Goal: Task Accomplishment & Management: Complete application form

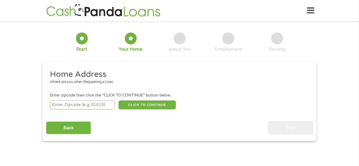
click at [80, 103] on input "number" at bounding box center [82, 105] width 65 height 9
type input "39665"
select select "[US_STATE]"
click at [132, 104] on button "CLICK TO CONTINUE" at bounding box center [147, 105] width 57 height 9
type input "39665"
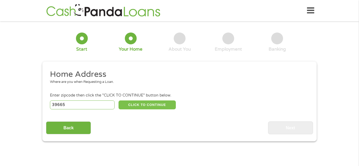
type input "[PERSON_NAME]"
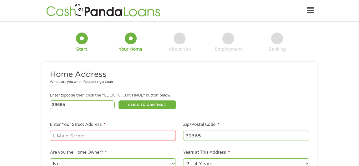
click at [100, 136] on input "Enter Your Street Address *" at bounding box center [113, 136] width 126 height 10
type input "[STREET_ADDRESS][PERSON_NAME]"
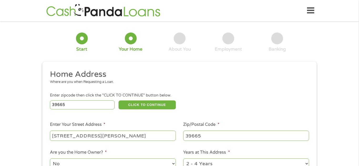
click at [16, 87] on div "1 Start 2 Your Home 3 About You 4 Employment 5 Banking 6 This field is hidden w…" at bounding box center [179, 131] width 359 height 212
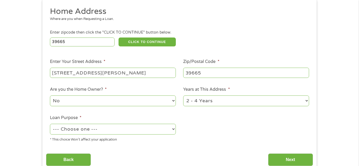
scroll to position [84, 0]
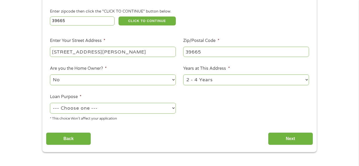
click at [62, 79] on select "No Yes" at bounding box center [113, 80] width 126 height 11
click at [50, 75] on select "No Yes" at bounding box center [113, 80] width 126 height 11
click at [87, 109] on select "--- Choose one --- Pay Bills Debt Consolidation Home Improvement Major Purchase…" at bounding box center [113, 108] width 126 height 11
select select "paybills"
click at [50, 104] on select "--- Choose one --- Pay Bills Debt Consolidation Home Improvement Major Purchase…" at bounding box center [113, 108] width 126 height 11
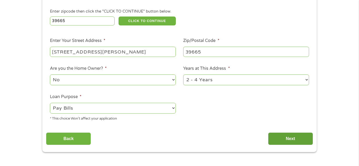
click at [278, 139] on input "Next" at bounding box center [290, 139] width 45 height 13
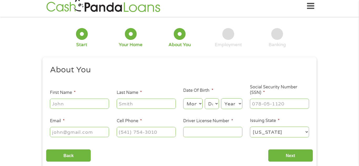
scroll to position [0, 0]
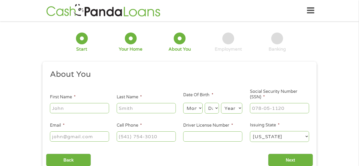
click at [72, 109] on input "First Name *" at bounding box center [79, 108] width 59 height 10
type input "[PERSON_NAME]"
type input "[EMAIL_ADDRESS][DOMAIN_NAME]"
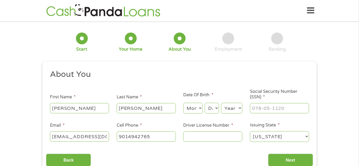
type input "[PHONE_NUMBER]"
click at [191, 109] on select "Month 1 2 3 4 5 6 7 8 9 10 11 12" at bounding box center [192, 108] width 19 height 11
select select "10"
click at [183, 103] on select "Month 1 2 3 4 5 6 7 8 9 10 11 12" at bounding box center [192, 108] width 19 height 11
click at [216, 108] on select "Day 1 2 3 4 5 6 7 8 9 10 11 12 13 14 15 16 17 18 19 20 21 22 23 24 25 26 27 28 …" at bounding box center [212, 108] width 14 height 11
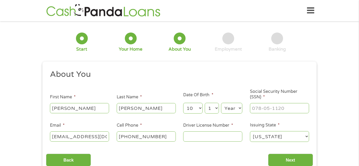
select select "9"
click at [205, 103] on select "Day 1 2 3 4 5 6 7 8 9 10 11 12 13 14 15 16 17 18 19 20 21 22 23 24 25 26 27 28 …" at bounding box center [212, 108] width 14 height 11
click at [231, 108] on select "Year [DATE] 2006 2005 2004 2003 2002 2001 2000 1999 1998 1997 1996 1995 1994 19…" at bounding box center [231, 108] width 21 height 11
click at [221, 103] on select "Year [DATE] 2006 2005 2004 2003 2002 2001 2000 1999 1998 1997 1996 1995 1994 19…" at bounding box center [231, 108] width 21 height 11
click at [231, 108] on select "Year [DATE] 2006 2005 2004 2003 2002 2001 2000 1999 1998 1997 1996 1995 1994 19…" at bounding box center [231, 108] width 21 height 11
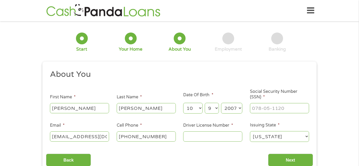
select select "1975"
click at [221, 103] on select "Year [DATE] 2006 2005 2004 2003 2002 2001 2000 1999 1998 1997 1996 1995 1994 19…" at bounding box center [231, 108] width 21 height 11
click at [259, 109] on input "Social Security Number (SSN) *" at bounding box center [279, 108] width 59 height 10
type input "425-57-1762"
click at [165, 135] on input "[PHONE_NUMBER]" at bounding box center [146, 137] width 59 height 10
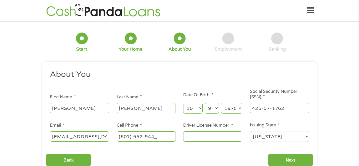
type input "[PHONE_NUMBER]"
click at [214, 139] on input "Driver License Number *" at bounding box center [212, 137] width 59 height 10
type input "802015825"
click at [295, 163] on input "Next" at bounding box center [290, 160] width 45 height 13
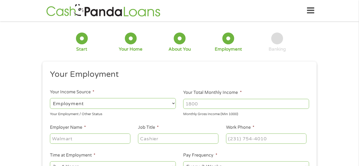
scroll to position [2, 2]
click at [165, 106] on select "--- Choose one --- Employment [DEMOGRAPHIC_DATA] Benefits" at bounding box center [113, 103] width 126 height 11
select select "benefits"
click at [50, 98] on select "--- Choose one --- Employment [DEMOGRAPHIC_DATA] Benefits" at bounding box center [113, 103] width 126 height 11
type input "Other"
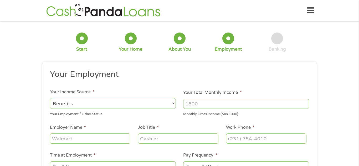
type input "[PHONE_NUMBER]"
click at [305, 106] on input "1000" at bounding box center [246, 104] width 126 height 10
type input "1500"
click at [96, 137] on input "Other" at bounding box center [90, 139] width 80 height 10
type input "O"
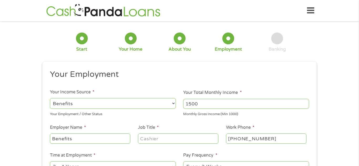
type input "Benefits"
click at [161, 137] on input "Job Title *" at bounding box center [178, 139] width 80 height 10
type input "Benefits"
click at [269, 138] on input "[PHONE_NUMBER]" at bounding box center [266, 139] width 80 height 10
type input "[PHONE_NUMBER]"
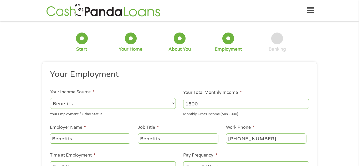
click at [329, 89] on div "1 Start 2 Your Home 3 About You 4 Employment 5 Banking 6 This field is hidden w…" at bounding box center [179, 129] width 359 height 208
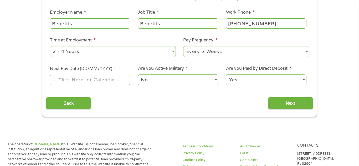
scroll to position [116, 0]
click at [165, 50] on select "--- Choose one --- 1 Year or less 1 - 2 Years 2 - 4 Years Over 4 Years" at bounding box center [113, 51] width 126 height 11
select select "24months"
click at [50, 46] on select "--- Choose one --- 1 Year or less 1 - 2 Years 2 - 4 Years Over 4 Years" at bounding box center [113, 51] width 126 height 11
click at [200, 49] on select "--- Choose one --- Every 2 Weeks Every Week Monthly Semi-Monthly" at bounding box center [246, 51] width 126 height 11
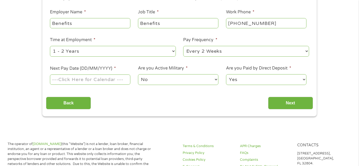
select select "monthly"
click at [183, 46] on select "--- Choose one --- Every 2 Weeks Every Week Monthly Semi-Monthly" at bounding box center [246, 51] width 126 height 11
click at [114, 81] on input "Next Pay Date (DD/MM/YYYY) *" at bounding box center [90, 80] width 80 height 10
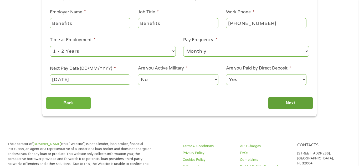
type input "[DATE]"
click at [296, 104] on input "Next" at bounding box center [290, 103] width 45 height 13
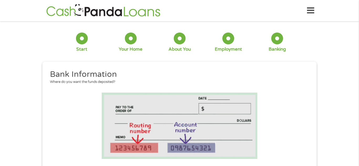
scroll to position [44, 2]
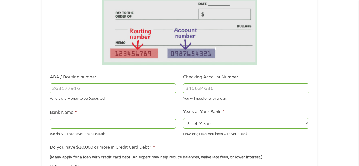
scroll to position [105, 0]
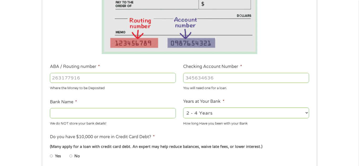
click at [169, 75] on input "ABA / Routing number *" at bounding box center [113, 78] width 126 height 10
type input "041215663"
type input "[PERSON_NAME] BANK"
type input "041215663"
type input "2076817342924"
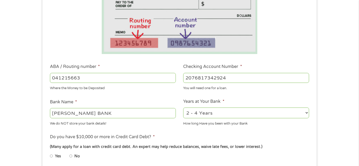
click at [304, 116] on select "2 - 4 Years 6 - 12 Months 1 - 2 Years Over 4 Years" at bounding box center [246, 113] width 126 height 11
click at [331, 93] on div "1 Start 2 Your Home 3 About You 4 Employment 5 Banking 6 This field is hidden w…" at bounding box center [179, 87] width 359 height 334
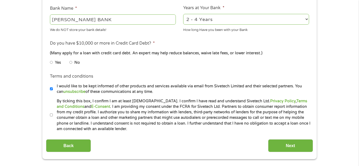
scroll to position [200, 0]
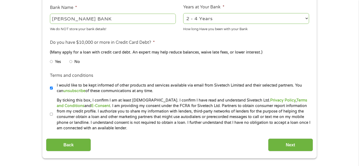
click at [71, 62] on input "No" at bounding box center [70, 62] width 3 height 8
radio input "true"
click at [71, 62] on input "No" at bounding box center [70, 62] width 3 height 8
click at [295, 146] on input "Next" at bounding box center [290, 145] width 45 height 13
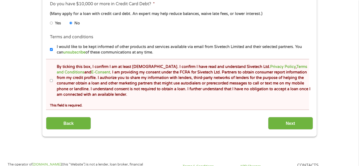
scroll to position [263, 0]
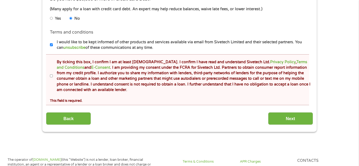
click at [52, 77] on input "By ticking this box, I confirm I am at least [DEMOGRAPHIC_DATA]. I confirm I ha…" at bounding box center [51, 76] width 3 height 8
checkbox input "true"
click at [304, 119] on input "Next" at bounding box center [290, 119] width 45 height 13
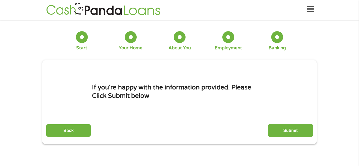
scroll to position [0, 0]
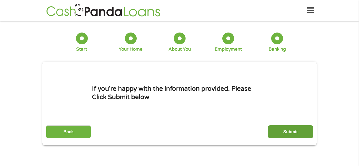
click at [300, 131] on input "Submit" at bounding box center [290, 132] width 45 height 13
